Goal: Task Accomplishment & Management: Complete application form

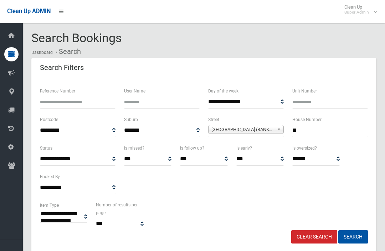
select select
click at [328, 129] on input "**" at bounding box center [330, 130] width 76 height 13
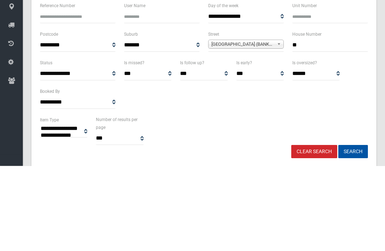
type input "*"
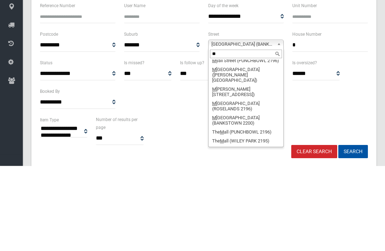
scroll to position [0, 0]
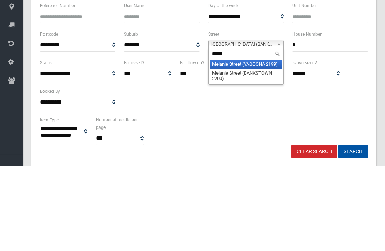
type input "*******"
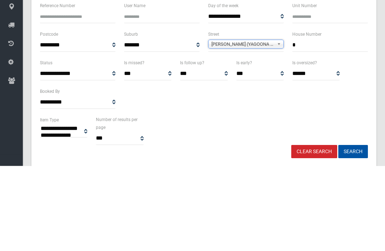
scroll to position [85, 0]
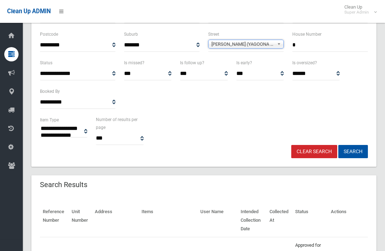
click at [358, 151] on button "Search" at bounding box center [353, 151] width 30 height 13
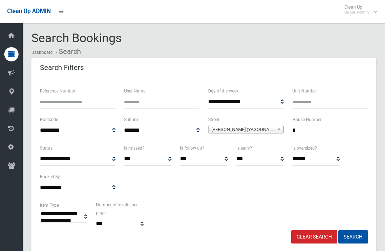
select select
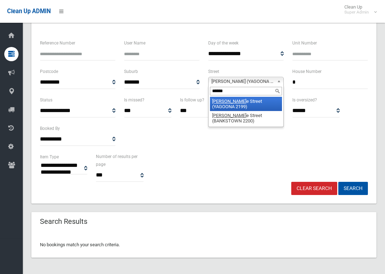
type input "*******"
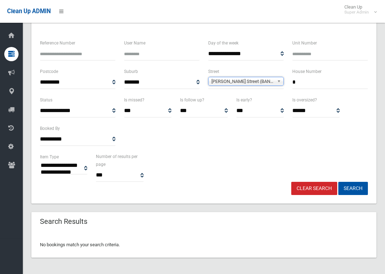
click at [353, 188] on button "Search" at bounding box center [353, 188] width 30 height 13
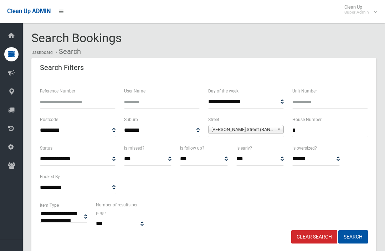
select select
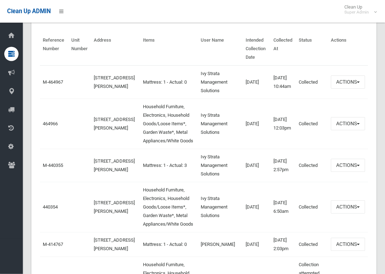
scroll to position [259, 0]
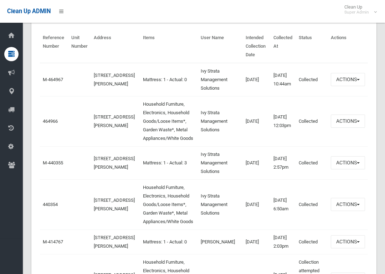
click at [46, 124] on link "464966" at bounding box center [50, 121] width 15 height 5
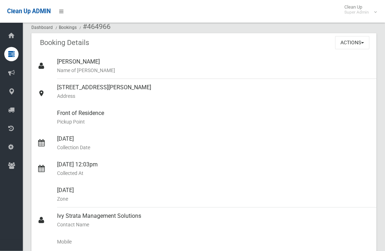
click at [363, 45] on button "Actions" at bounding box center [352, 42] width 34 height 13
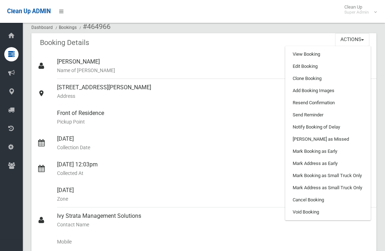
click at [351, 79] on link "Clone Booking" at bounding box center [328, 78] width 85 height 12
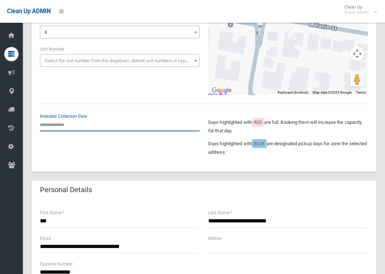
click at [46, 124] on input "text" at bounding box center [120, 124] width 160 height 13
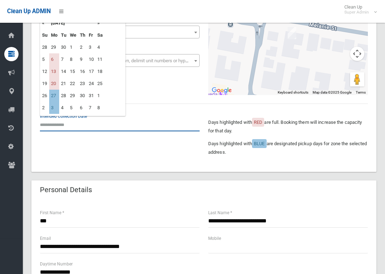
scroll to position [98, 0]
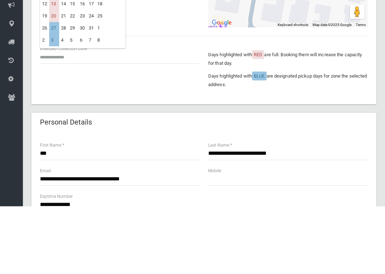
click at [53, 66] on td "13" at bounding box center [54, 72] width 10 height 12
type input "**********"
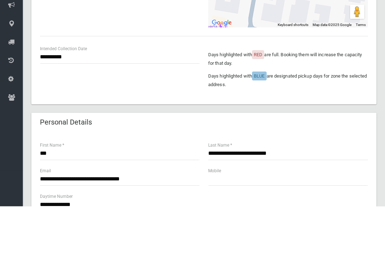
scroll to position [166, 0]
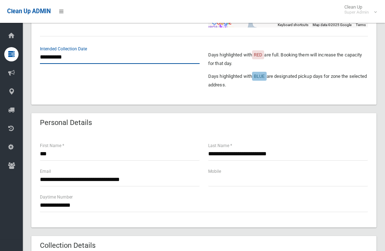
click at [52, 60] on input "**********" at bounding box center [120, 57] width 160 height 13
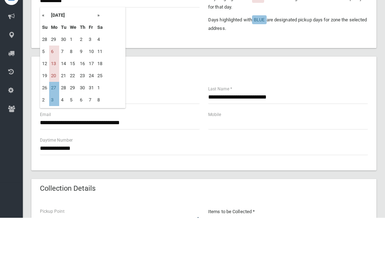
click at [53, 126] on td "20" at bounding box center [54, 132] width 10 height 12
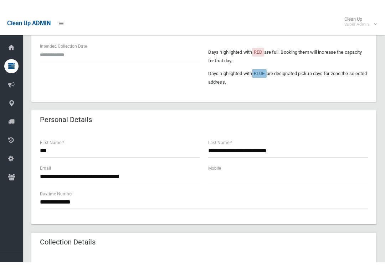
scroll to position [180, 0]
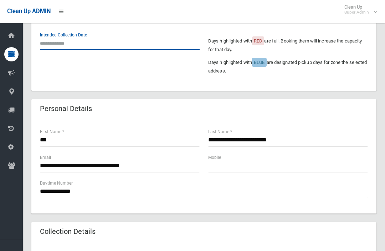
click at [51, 42] on input "text" at bounding box center [120, 43] width 160 height 13
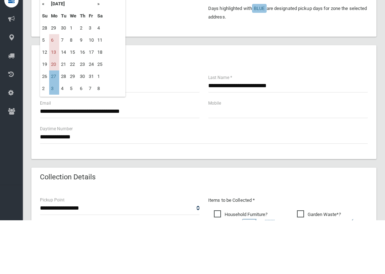
click at [54, 124] on td "27" at bounding box center [54, 130] width 10 height 12
type input "**********"
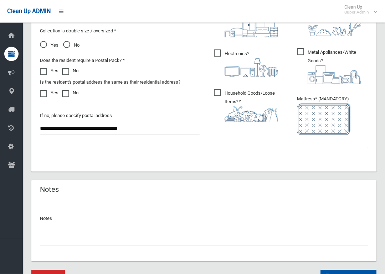
scroll to position [454, 0]
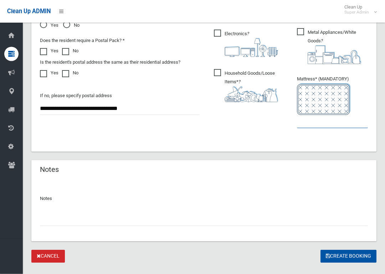
click at [337, 126] on input "text" at bounding box center [332, 121] width 71 height 13
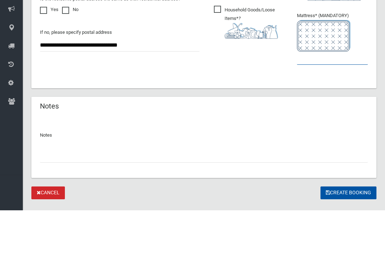
type input "*"
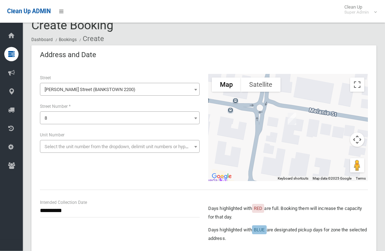
scroll to position [0, 0]
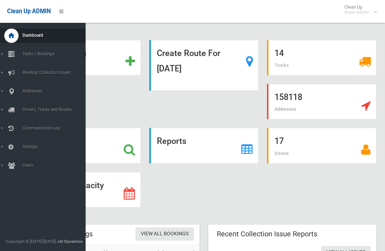
click at [9, 90] on icon at bounding box center [11, 91] width 6 height 14
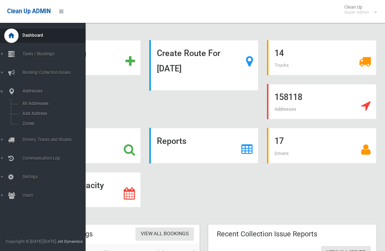
click at [27, 93] on span "Addresses" at bounding box center [52, 90] width 65 height 5
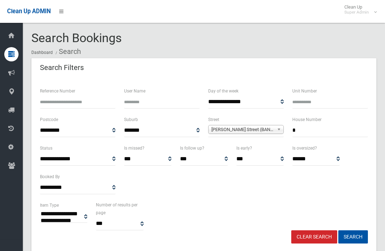
select select
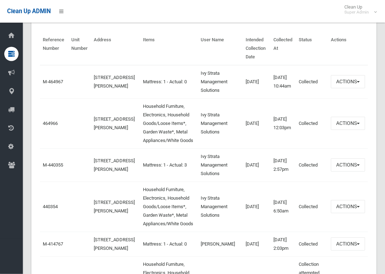
scroll to position [257, 0]
click at [50, 126] on link "464966" at bounding box center [50, 123] width 15 height 5
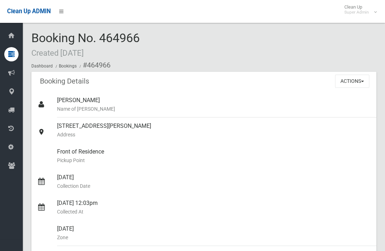
click at [340, 84] on button "Actions" at bounding box center [352, 81] width 34 height 13
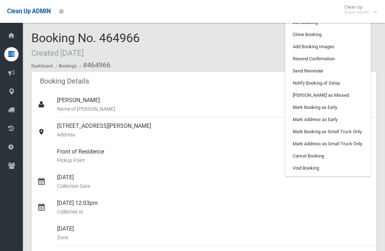
click at [292, 34] on link "Clone Booking" at bounding box center [328, 35] width 85 height 12
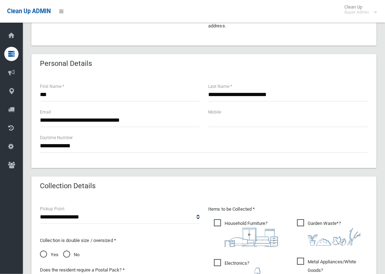
scroll to position [225, 0]
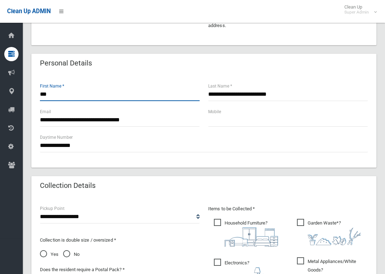
click at [54, 98] on input "***" at bounding box center [120, 94] width 160 height 13
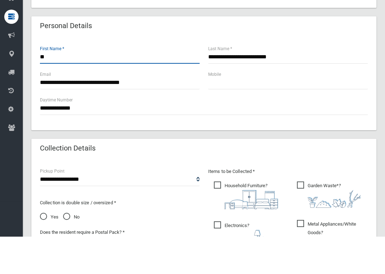
type input "*"
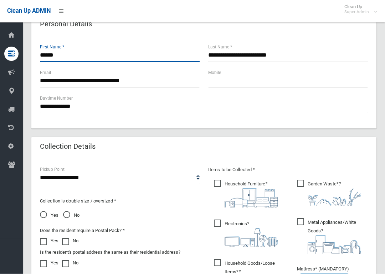
click at [65, 58] on input "******" at bounding box center [120, 55] width 160 height 13
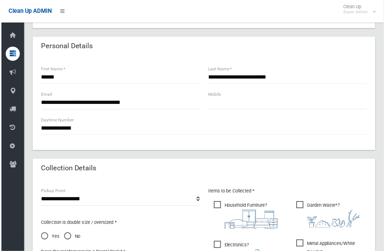
scroll to position [242, 0]
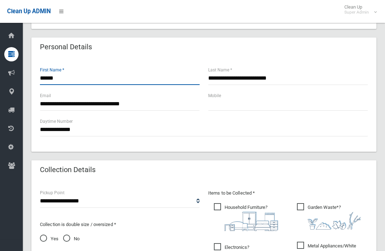
type input "*****"
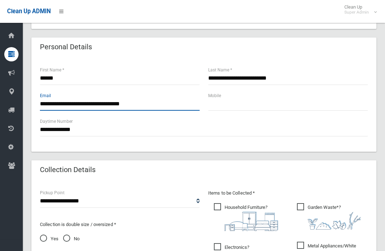
click at [63, 104] on input "**********" at bounding box center [120, 103] width 160 height 13
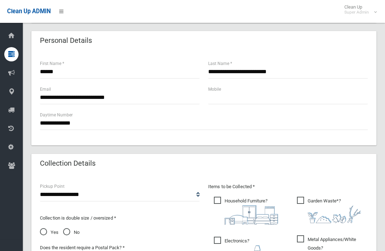
scroll to position [248, 0]
type input "**********"
click at [65, 71] on input "*****" at bounding box center [120, 72] width 160 height 13
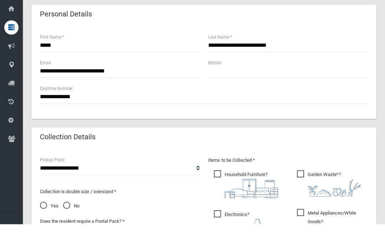
scroll to position [275, 0]
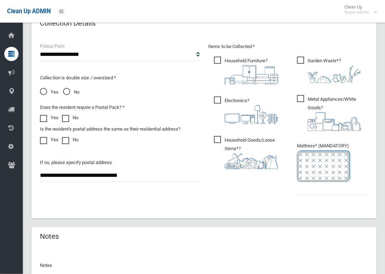
type input "*****"
click at [329, 194] on input "text" at bounding box center [332, 189] width 71 height 13
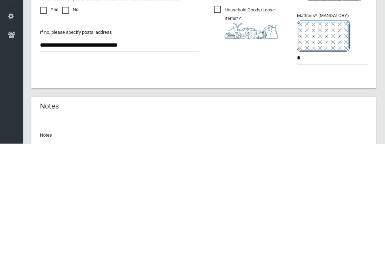
scroll to position [468, 0]
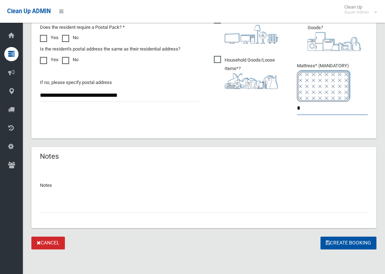
type input "*"
click at [357, 246] on button "Create Booking" at bounding box center [348, 243] width 56 height 13
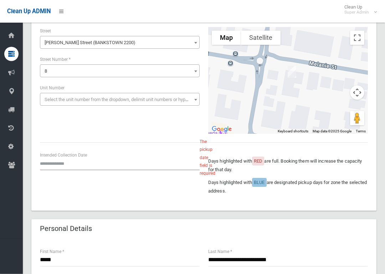
scroll to position [98, 0]
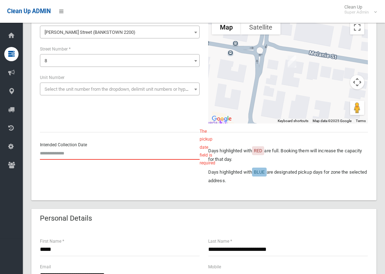
click at [52, 158] on input "text" at bounding box center [120, 153] width 160 height 13
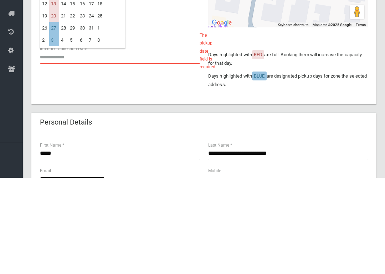
click at [52, 94] on td "13" at bounding box center [54, 100] width 10 height 12
type input "**********"
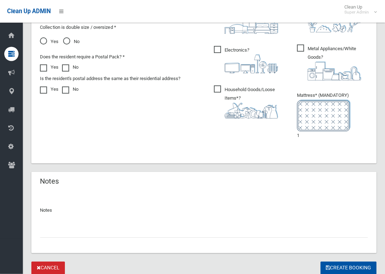
scroll to position [492, 0]
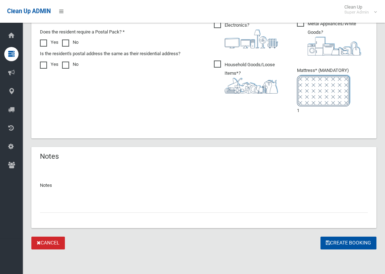
click at [331, 240] on button "Create Booking" at bounding box center [348, 243] width 56 height 13
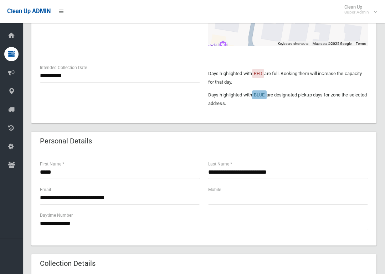
scroll to position [497, 0]
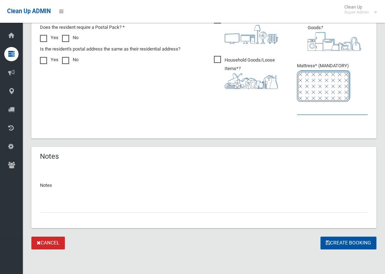
click at [337, 113] on input "text" at bounding box center [332, 108] width 71 height 13
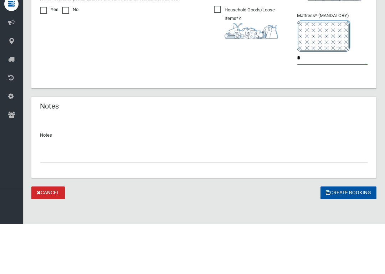
type input "*"
click at [348, 237] on button "Create Booking" at bounding box center [348, 243] width 56 height 13
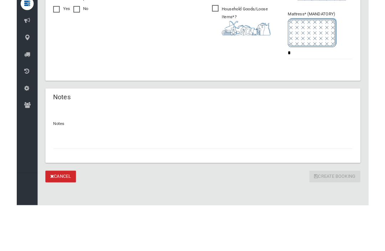
scroll to position [520, 0]
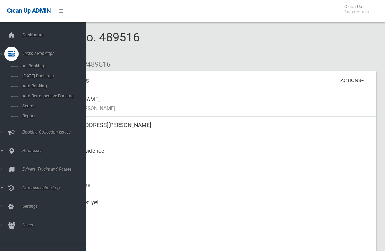
scroll to position [1, 0]
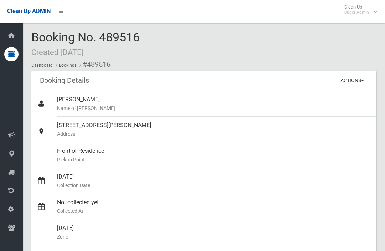
click at [84, 49] on small "Created [DATE]" at bounding box center [57, 51] width 52 height 9
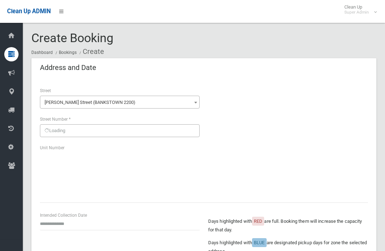
scroll to position [492, 0]
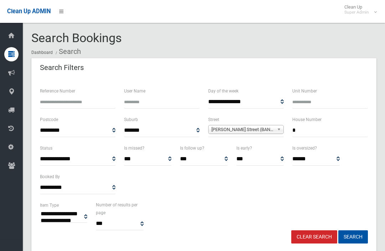
select select
click at [332, 127] on input "*" at bounding box center [330, 130] width 76 height 13
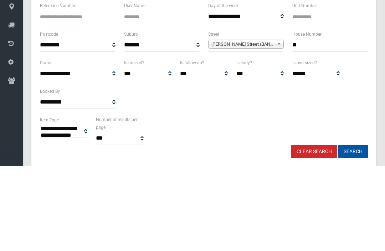
type input "**"
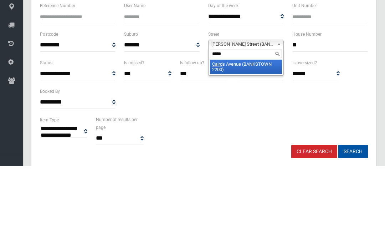
type input "******"
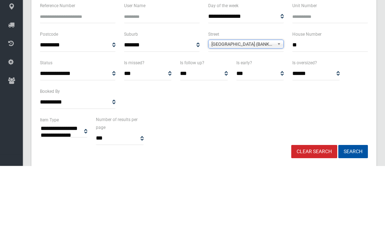
click at [353, 230] on button "Search" at bounding box center [353, 236] width 30 height 13
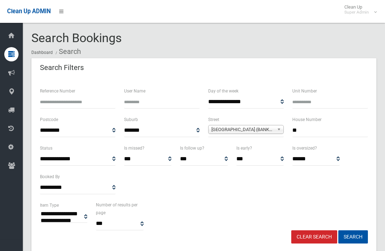
select select
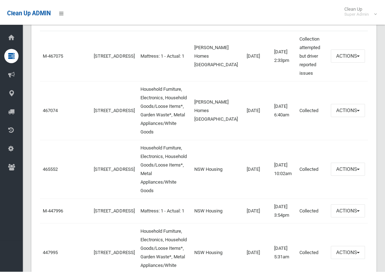
scroll to position [290, 0]
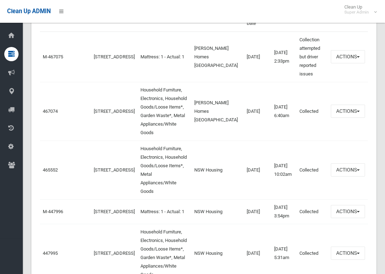
click at [46, 109] on link "467074" at bounding box center [50, 111] width 15 height 5
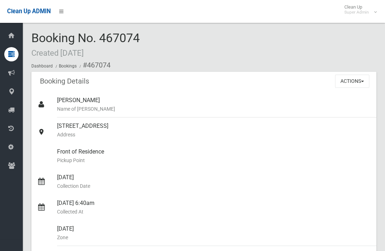
click at [363, 82] on button "Actions" at bounding box center [352, 81] width 34 height 13
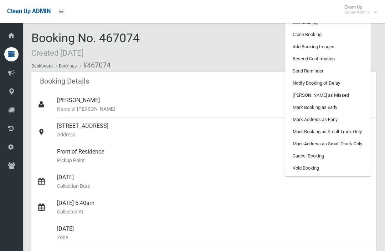
click at [346, 34] on link "Clone Booking" at bounding box center [328, 35] width 85 height 12
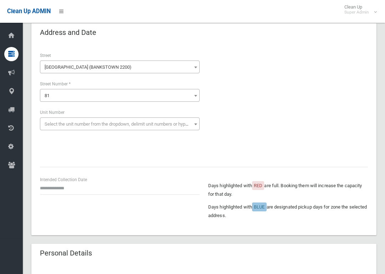
scroll to position [36, 0]
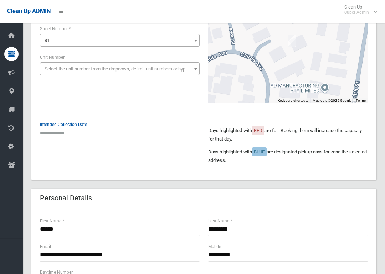
click at [47, 133] on input "text" at bounding box center [120, 133] width 160 height 13
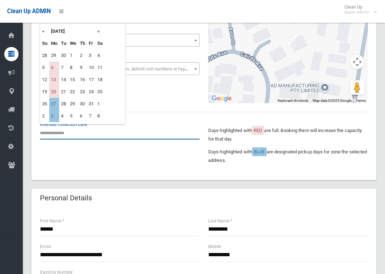
scroll to position [90, 0]
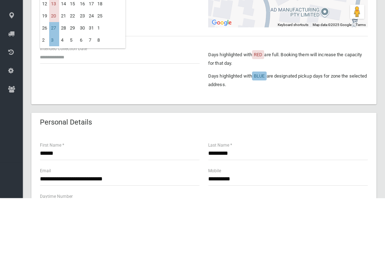
click at [51, 74] on td "13" at bounding box center [54, 80] width 10 height 12
type input "**********"
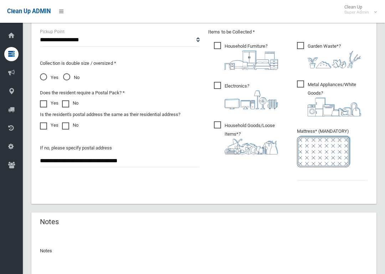
scroll to position [417, 0]
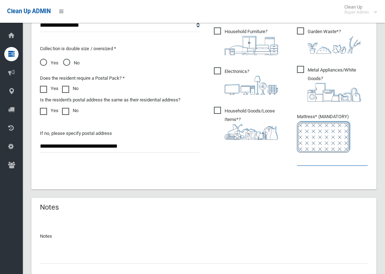
click at [337, 164] on input "text" at bounding box center [332, 159] width 71 height 13
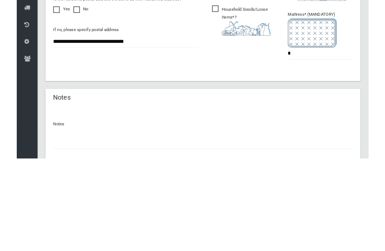
scroll to position [468, 0]
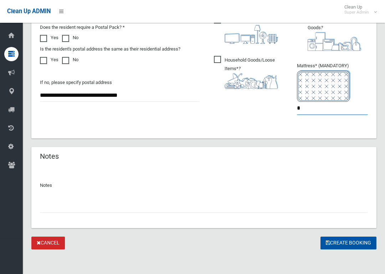
type input "*"
click at [353, 243] on button "Create Booking" at bounding box center [348, 243] width 56 height 13
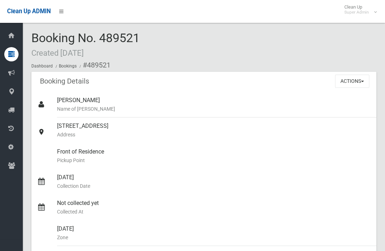
scroll to position [1, 0]
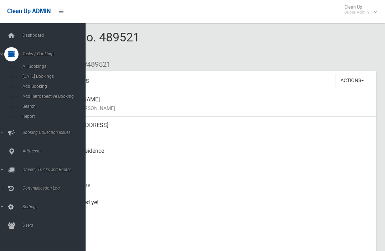
click at [21, 107] on span "Search" at bounding box center [49, 106] width 59 height 5
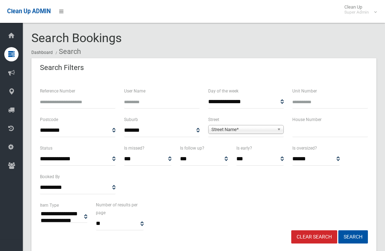
select select
click at [322, 136] on input "text" at bounding box center [330, 130] width 76 height 13
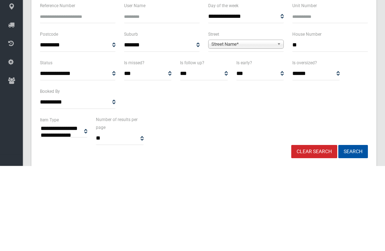
type input "**"
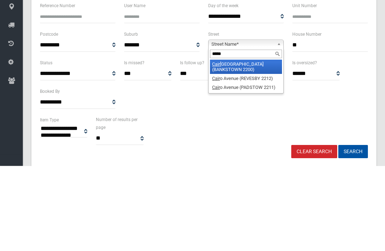
type input "******"
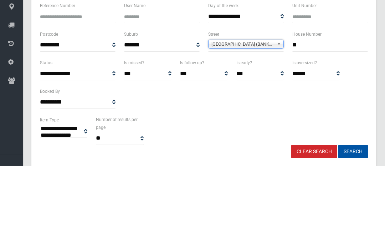
scroll to position [85, 0]
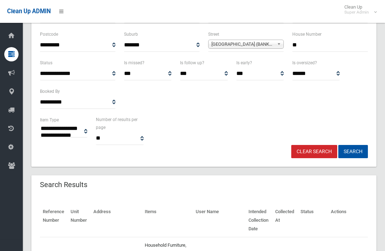
click at [360, 145] on button "Search" at bounding box center [353, 151] width 30 height 13
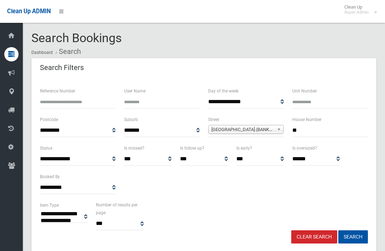
select select
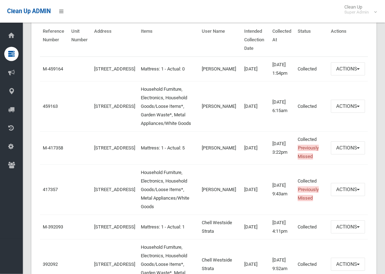
scroll to position [265, 0]
click at [45, 109] on link "459163" at bounding box center [50, 106] width 15 height 5
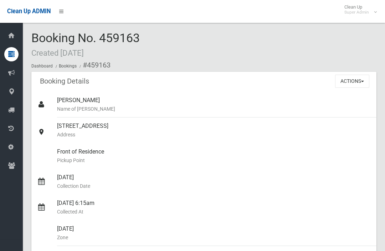
click at [365, 77] on button "Actions" at bounding box center [352, 81] width 34 height 13
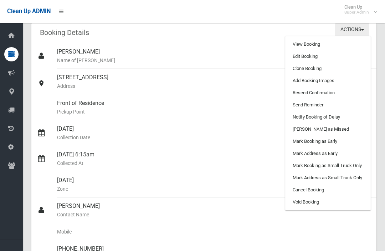
scroll to position [47, 0]
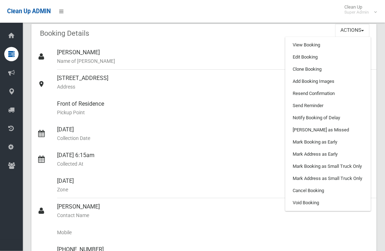
click at [345, 65] on link "Clone Booking" at bounding box center [328, 69] width 85 height 12
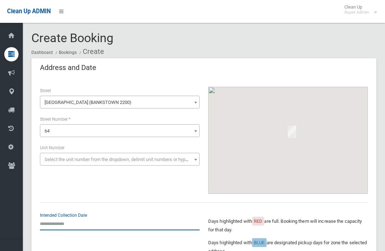
click at [50, 220] on input "text" at bounding box center [120, 223] width 160 height 13
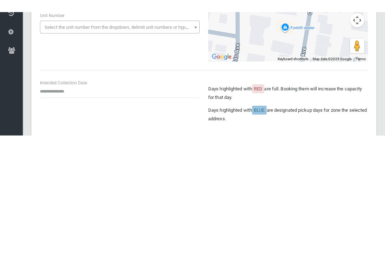
scroll to position [144, 0]
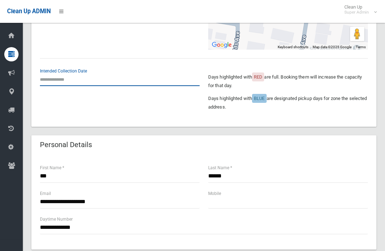
click at [46, 82] on input "text" at bounding box center [120, 79] width 160 height 13
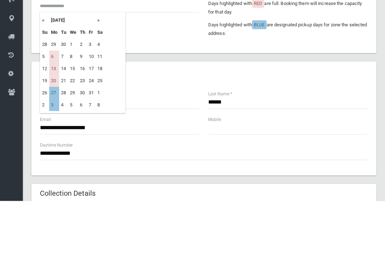
click at [52, 136] on td "13" at bounding box center [54, 142] width 10 height 12
type input "**********"
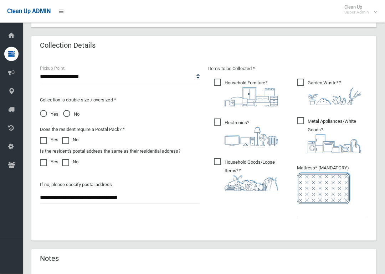
scroll to position [380, 0]
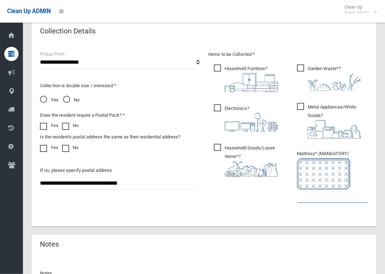
click at [329, 197] on input "text" at bounding box center [332, 196] width 71 height 13
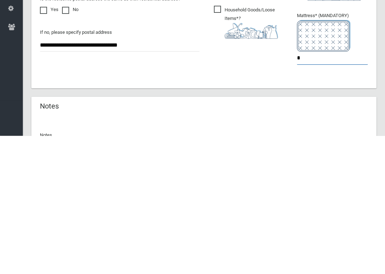
type input "*"
